Goal: Find specific page/section: Find specific page/section

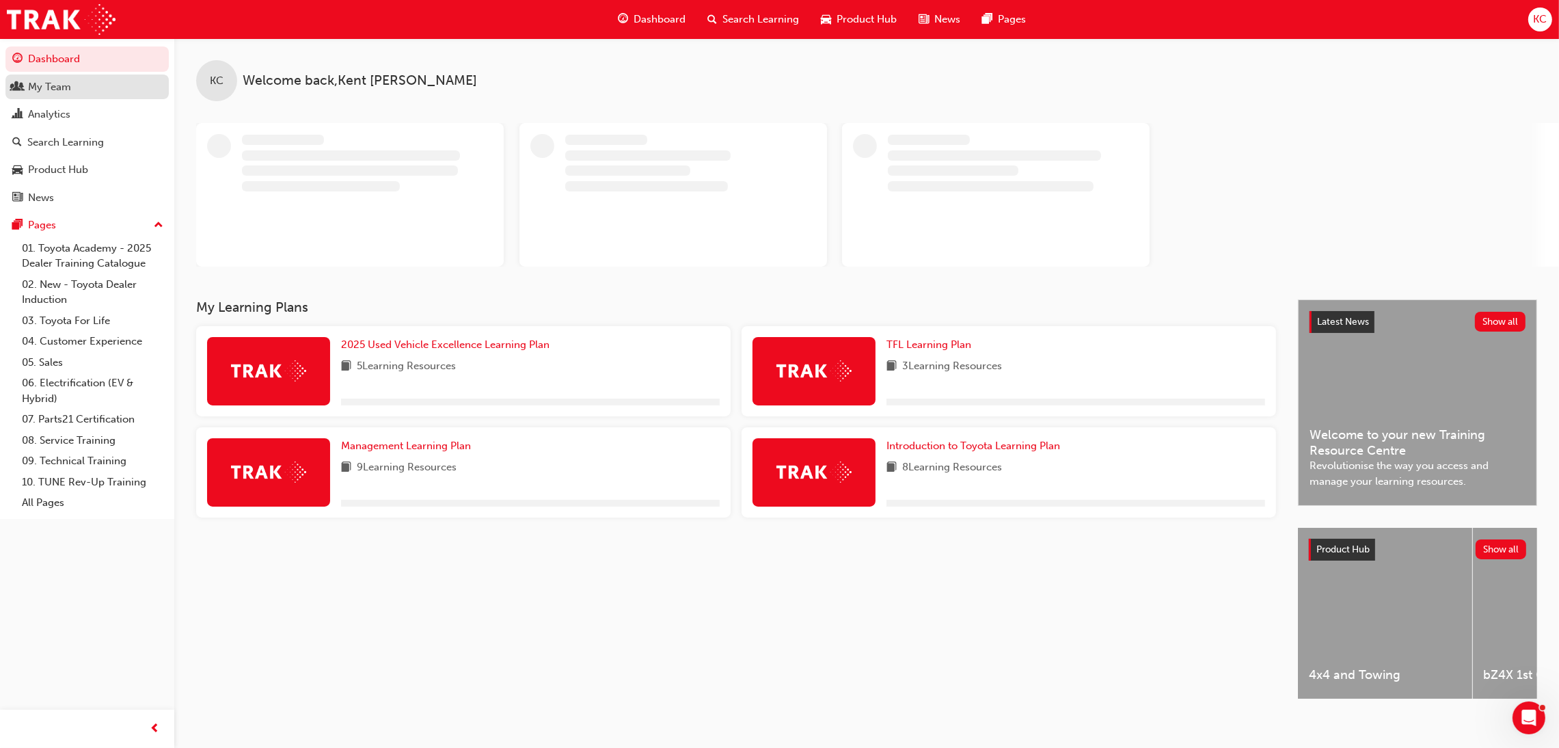
click at [55, 91] on div "My Team" at bounding box center [49, 87] width 43 height 16
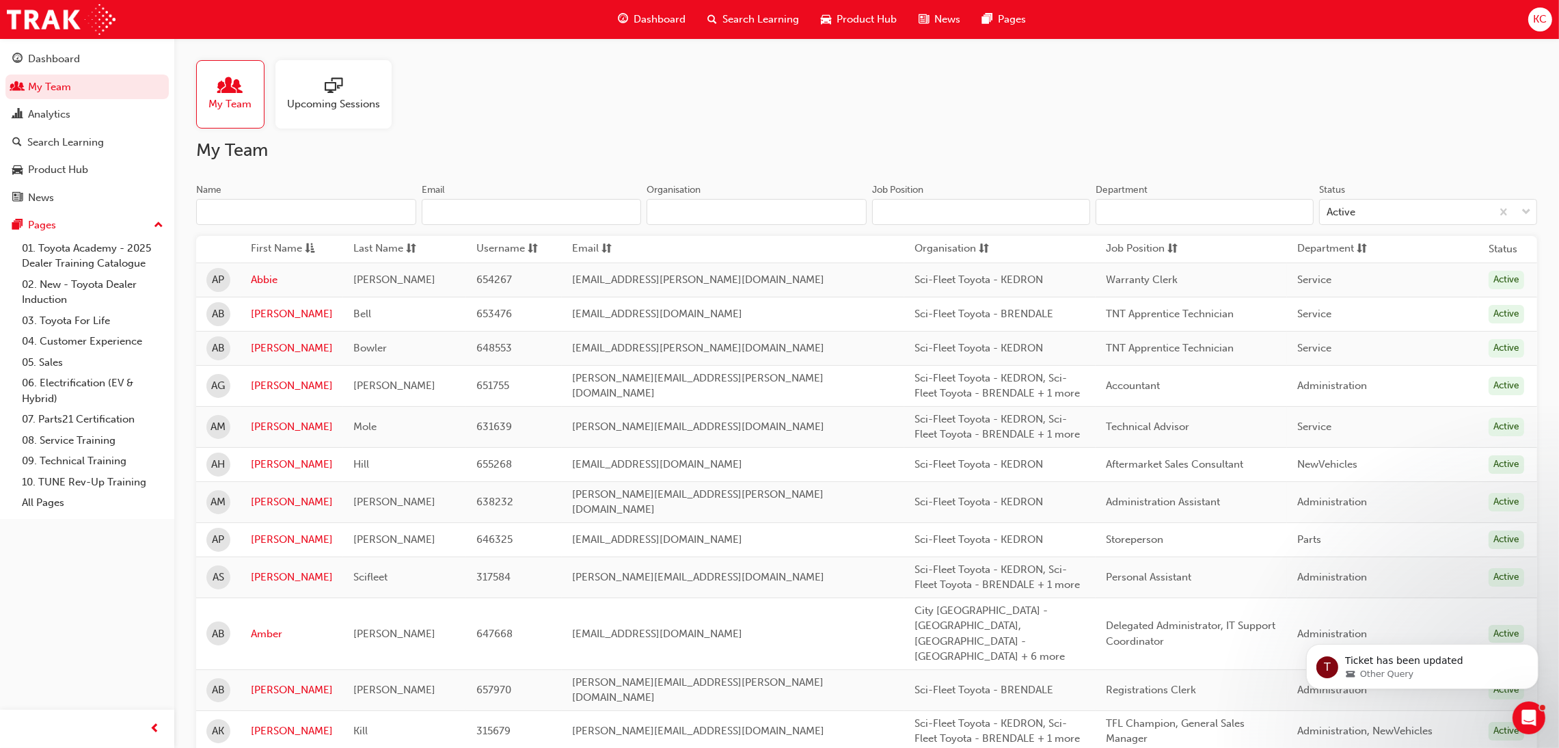
click at [286, 228] on div "Name Email Organisation" at bounding box center [531, 209] width 670 height 53
click at [286, 215] on input "Name" at bounding box center [306, 212] width 220 height 26
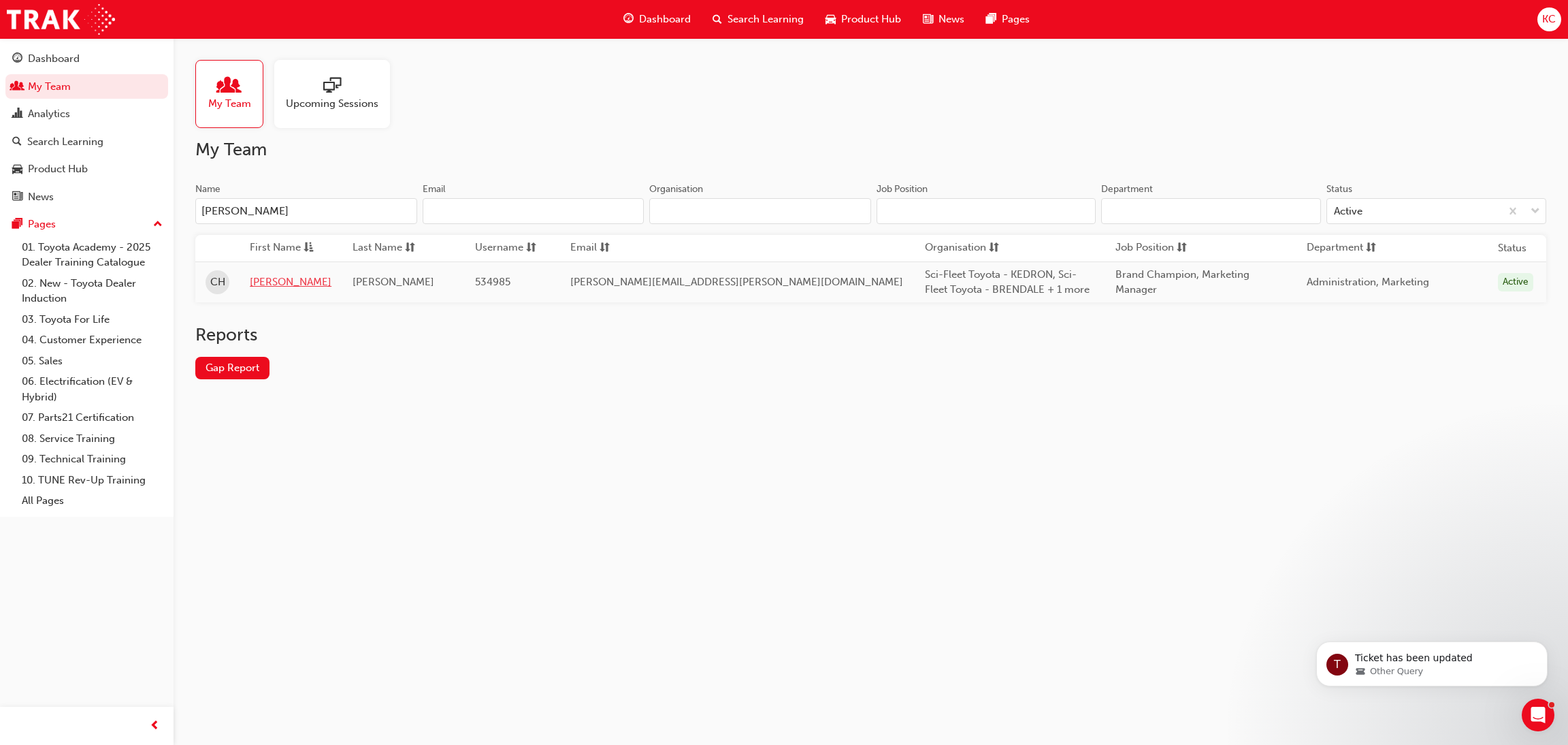
type input "[PERSON_NAME]"
click at [281, 285] on link "[PERSON_NAME]" at bounding box center [291, 282] width 82 height 16
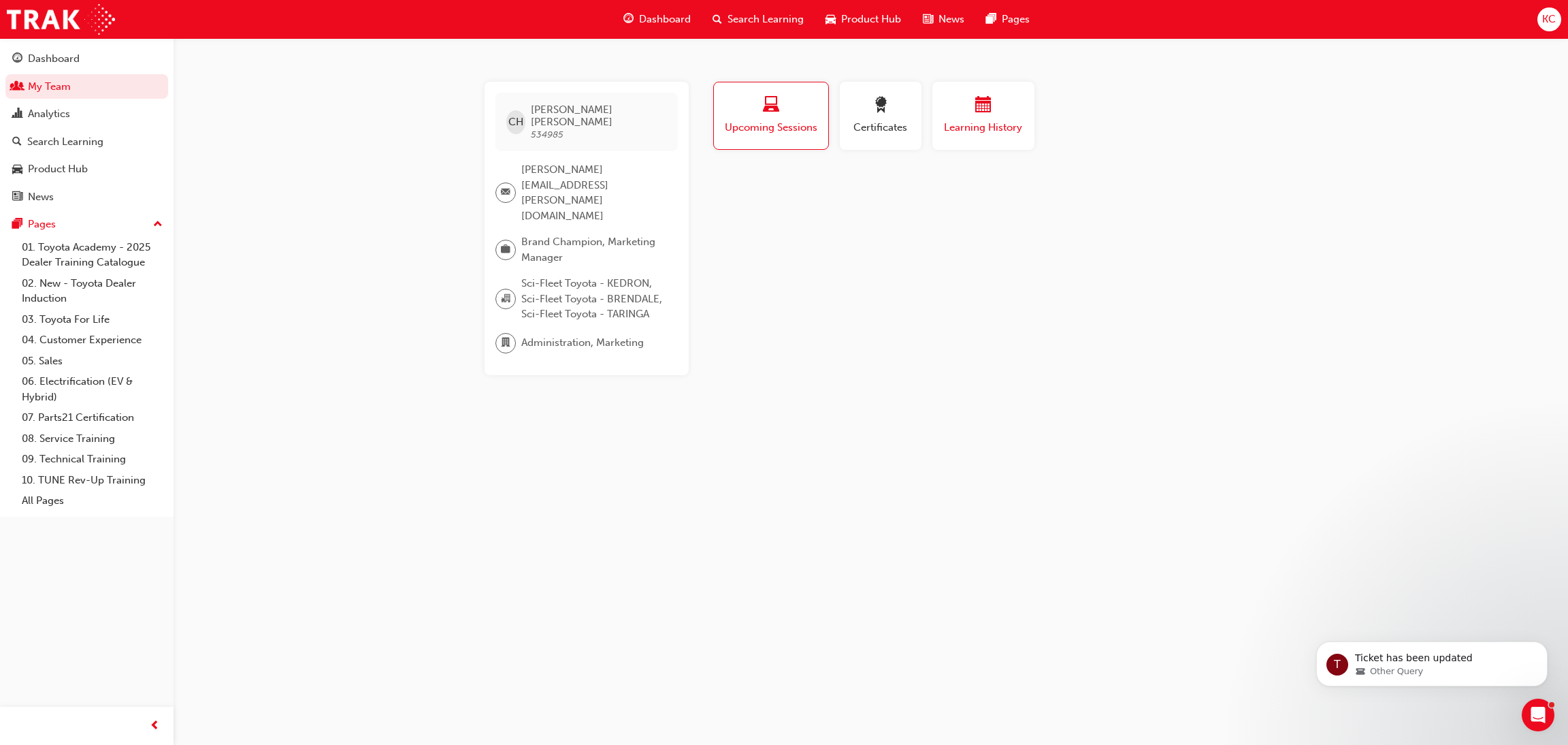
click at [983, 117] on div "Learning History" at bounding box center [983, 116] width 82 height 39
